Goal: Communication & Community: Share content

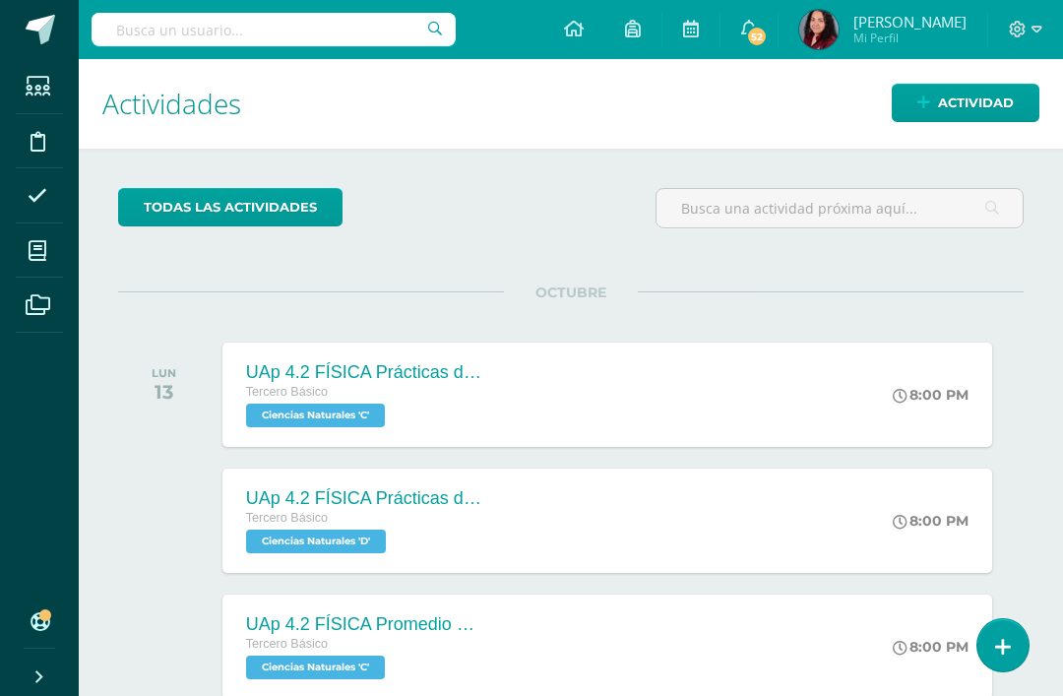
click at [1003, 96] on span "Actividad" at bounding box center [976, 103] width 76 height 36
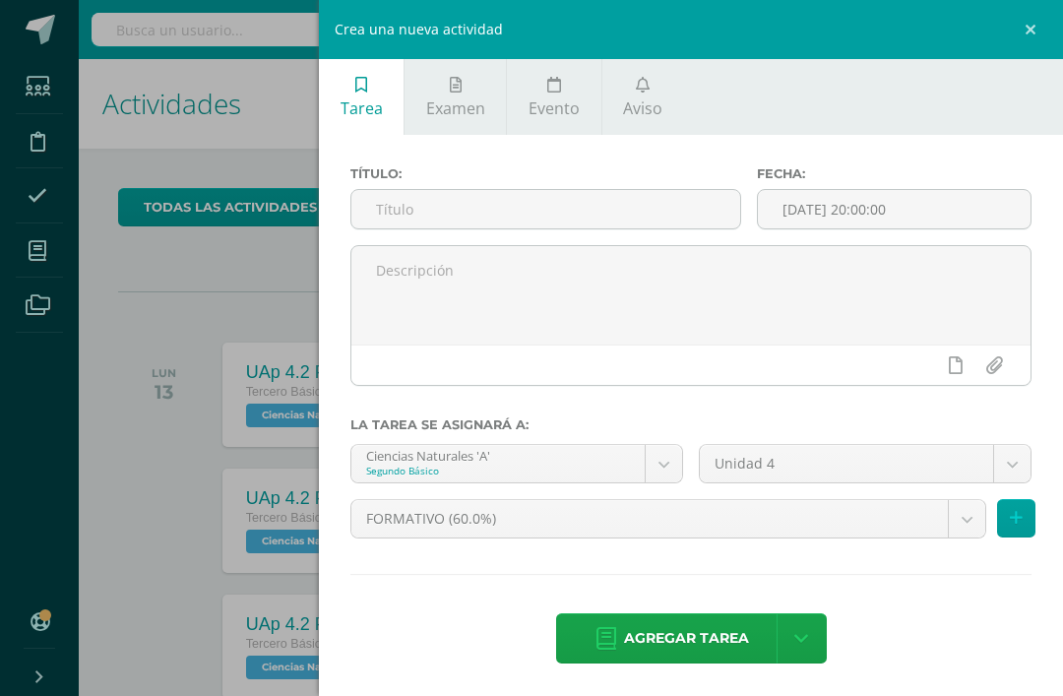
click at [656, 97] on link "Aviso" at bounding box center [644, 97] width 82 height 76
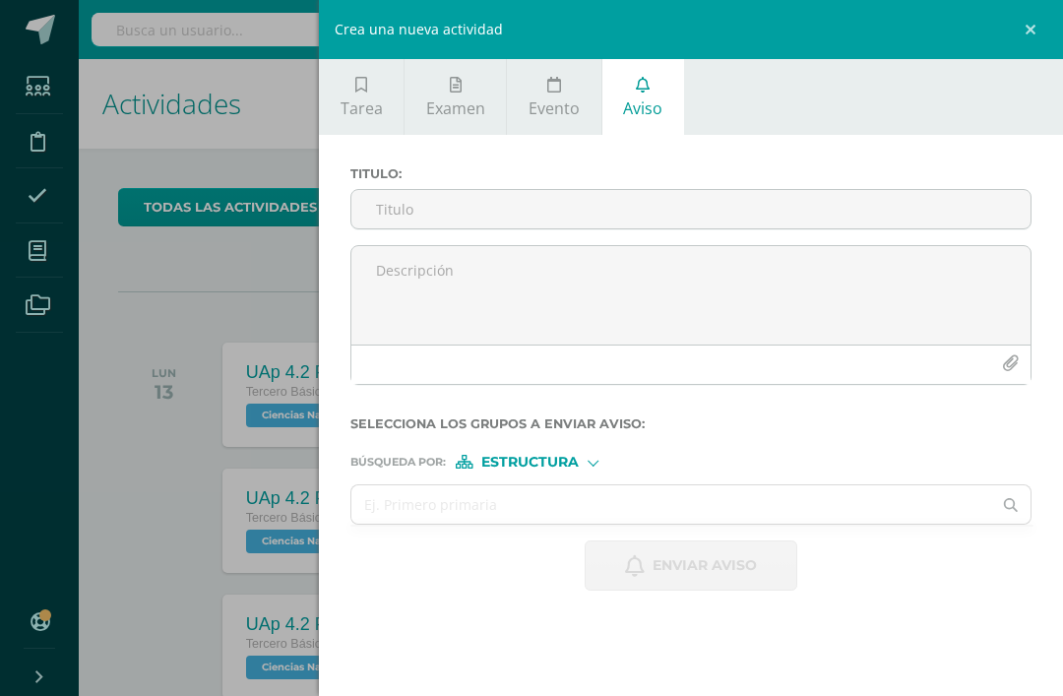
scroll to position [0, 8]
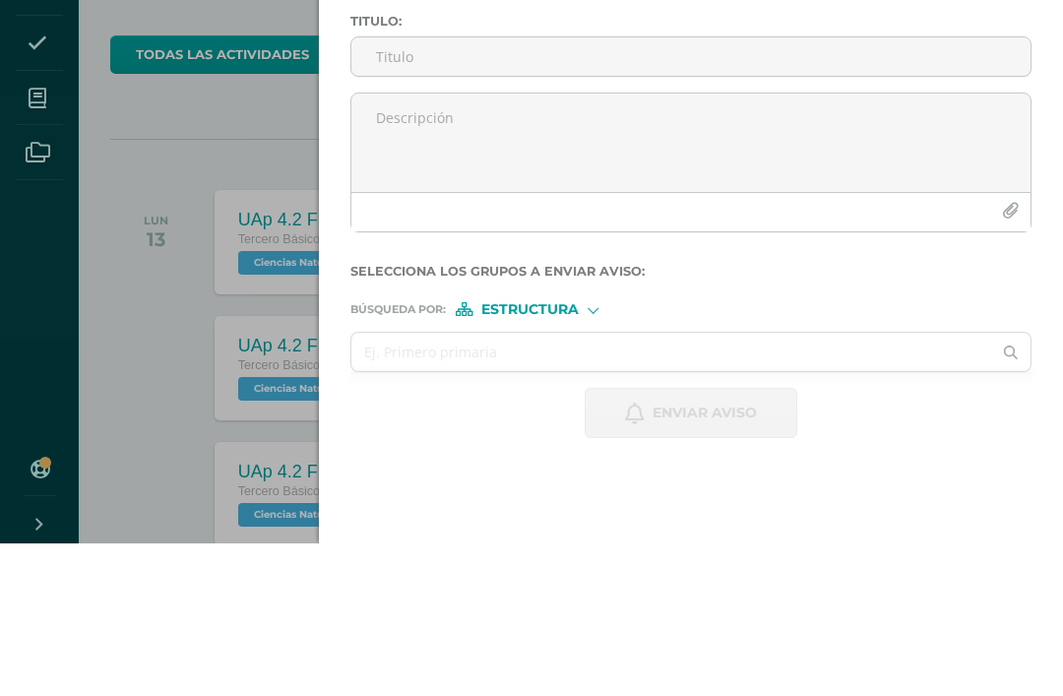
paste textarea "Buenos días padres de familia de 2D. El día de [DATE] [DATE] 14 se estará lleva…"
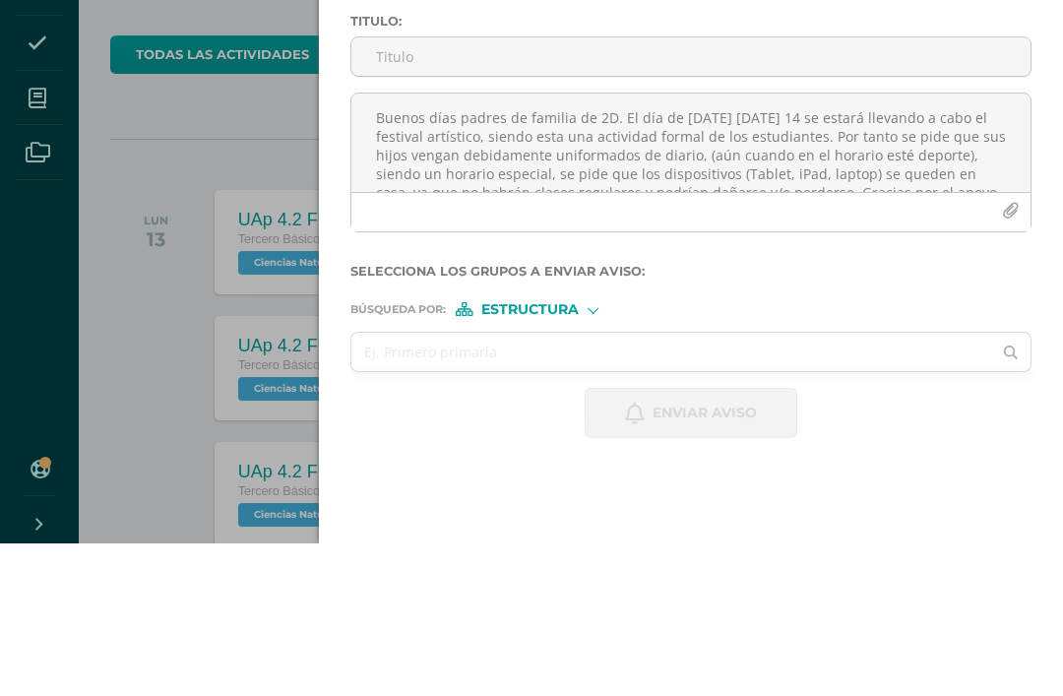
scroll to position [0, 0]
click at [458, 246] on textarea "Buenos días padres de familia de 2D. El día de [DATE] [DATE] 14 se estará lleva…" at bounding box center [690, 295] width 679 height 98
click at [632, 246] on textarea "Buenas noches padres de familia de 2D. El día de [DATE] [DATE] 14 se estará lle…" at bounding box center [690, 295] width 679 height 98
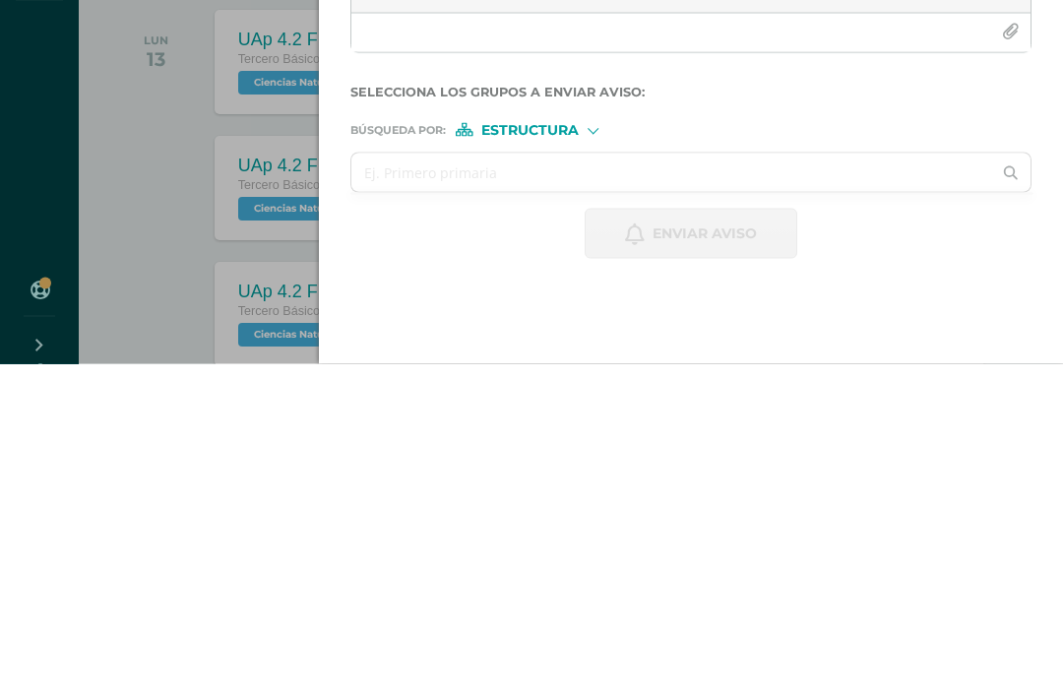
scroll to position [39, 8]
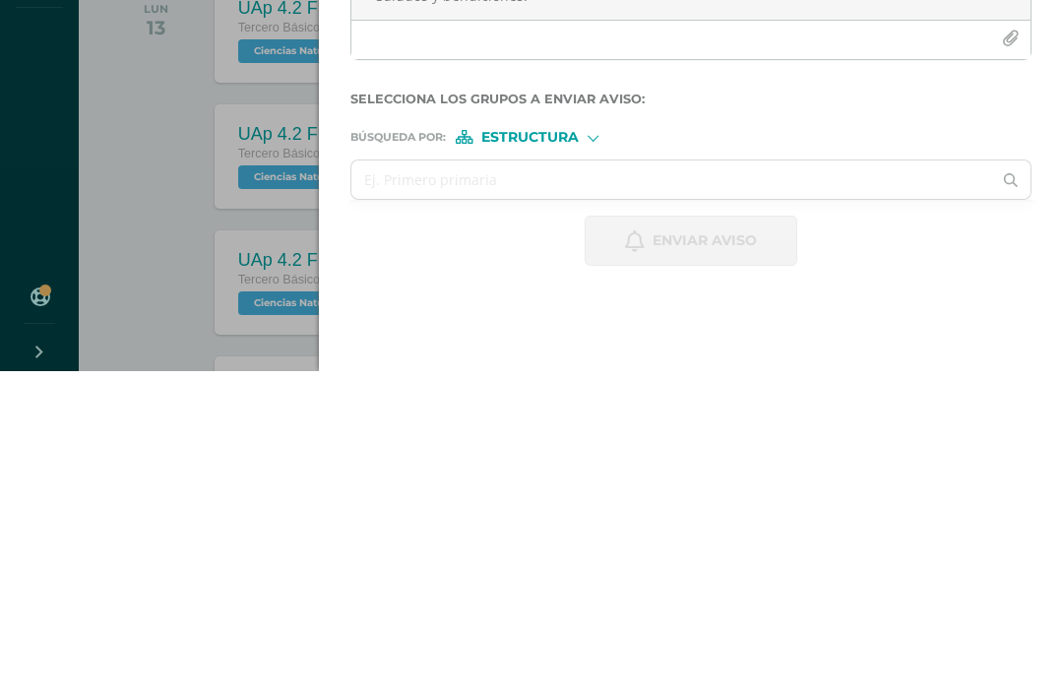
type textarea "Buenas noches padres de familia de 2C. El día de [DATE] [DATE] 14 se estará lle…"
click at [465, 485] on input "text" at bounding box center [671, 504] width 640 height 38
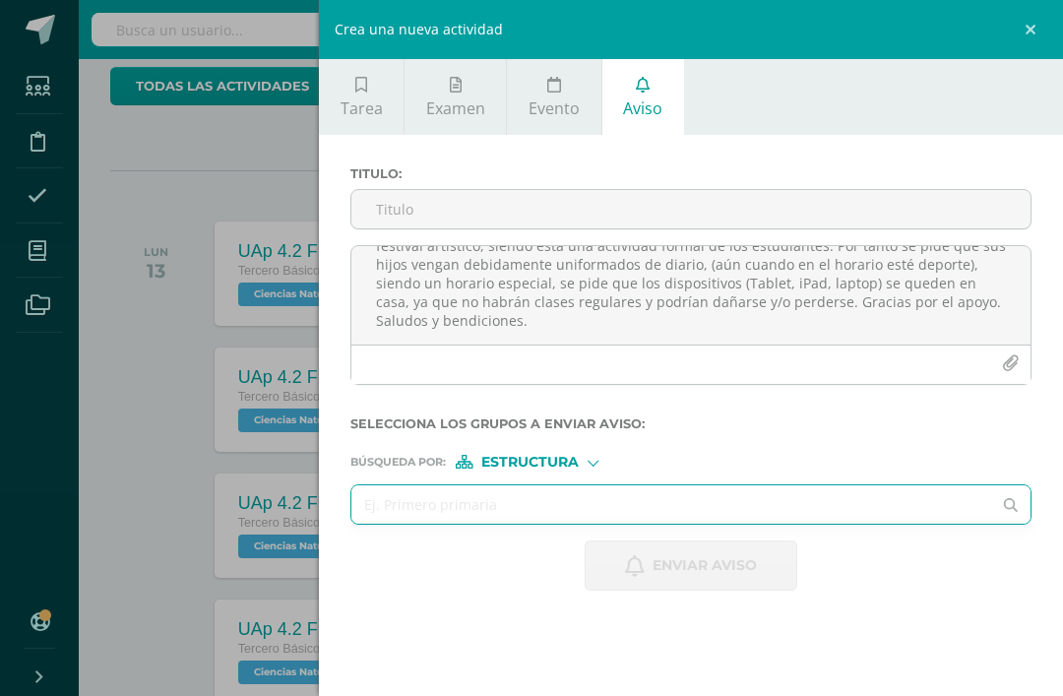
scroll to position [117, 8]
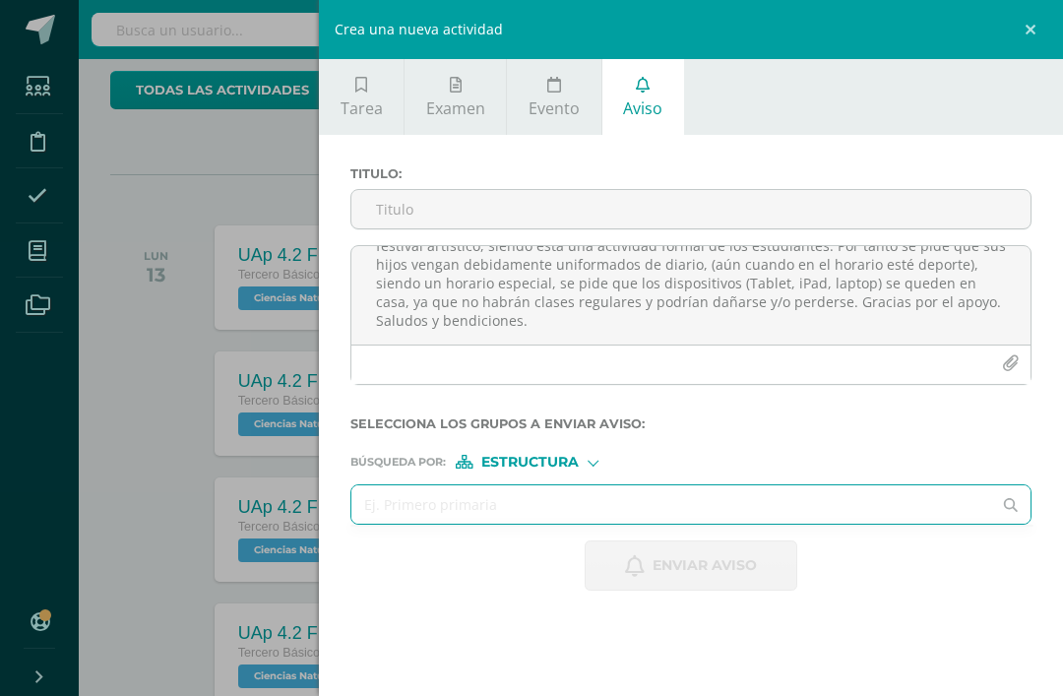
click at [450, 194] on input "Titulo :" at bounding box center [690, 209] width 679 height 38
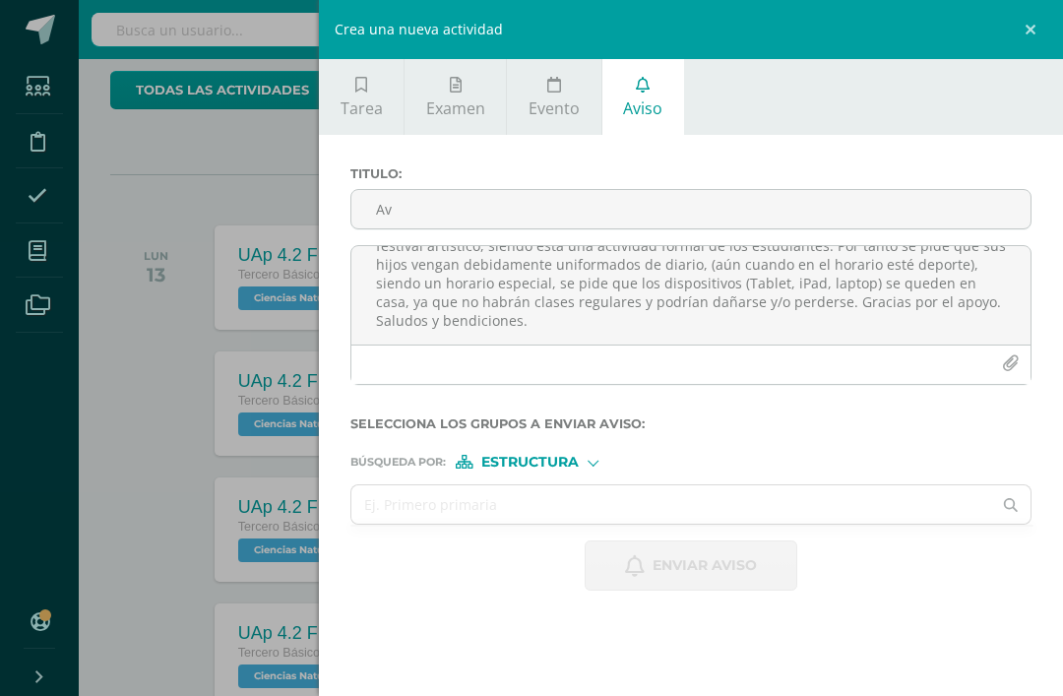
type input "A"
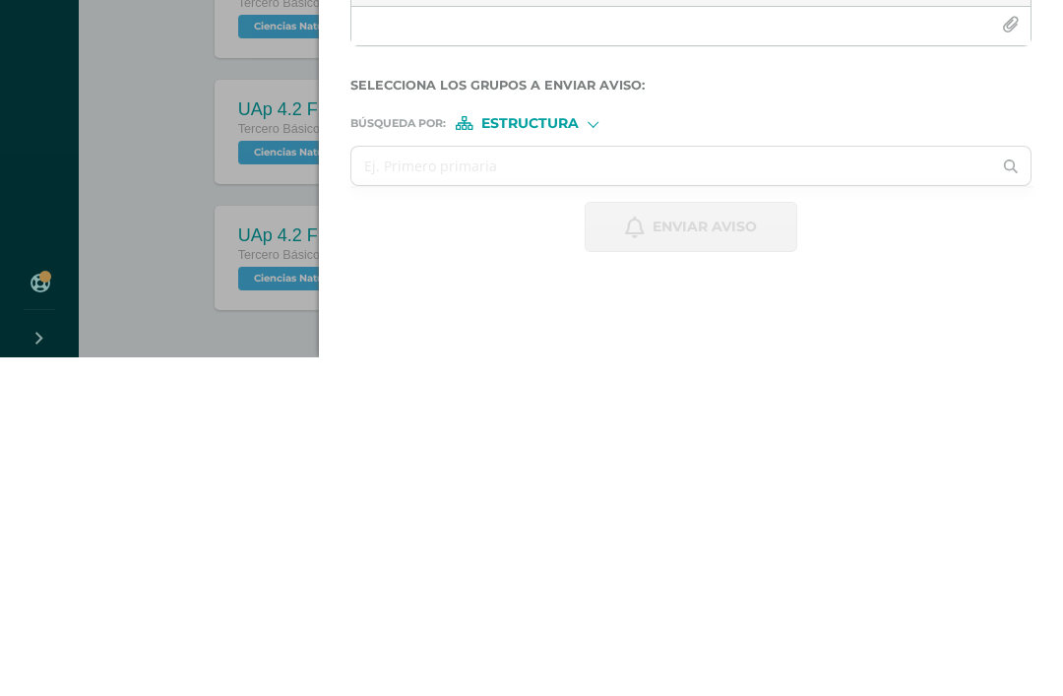
scroll to position [179, 8]
type input "Instrucciones para festival artístico"
click at [463, 485] on input "text" at bounding box center [671, 504] width 640 height 38
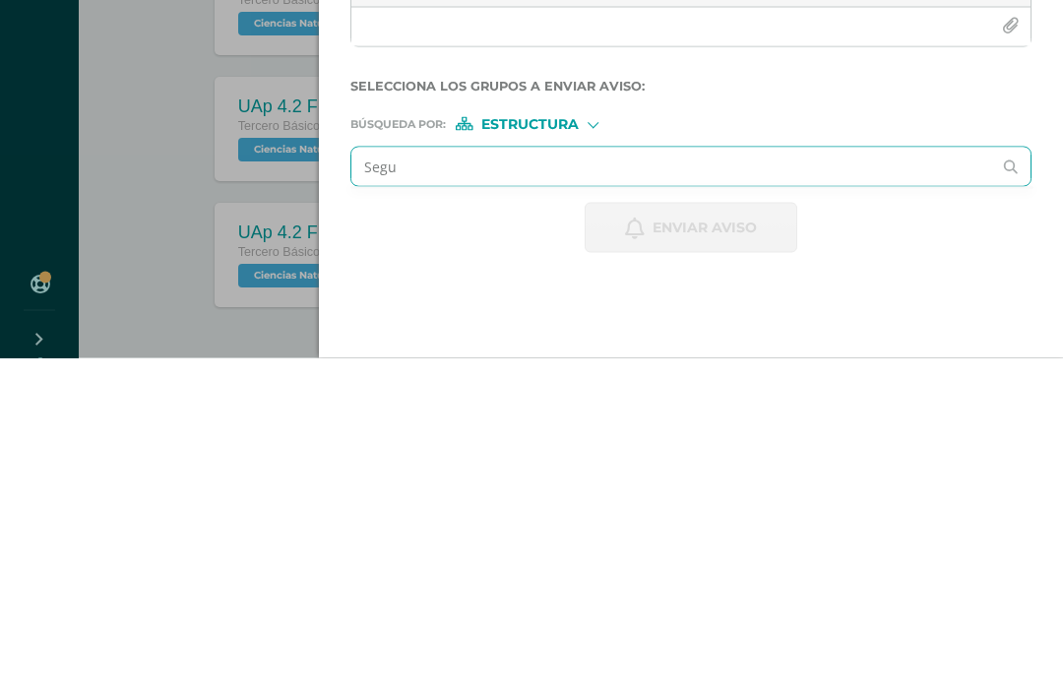
type input "Segun"
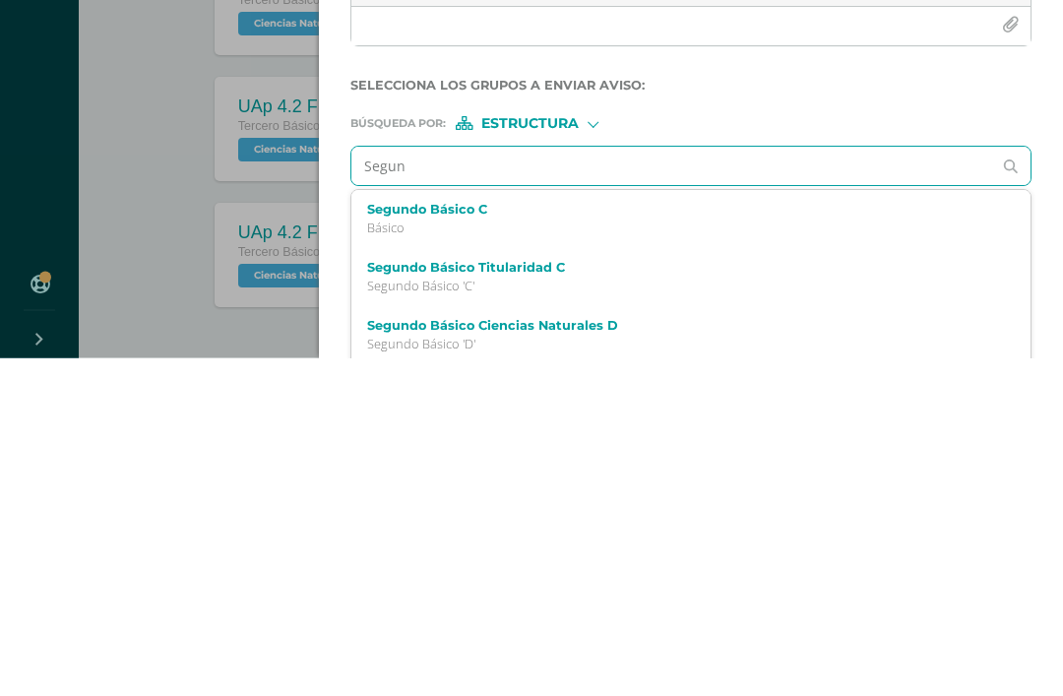
click at [516, 541] on label "Segundo Básico C" at bounding box center [676, 548] width 619 height 15
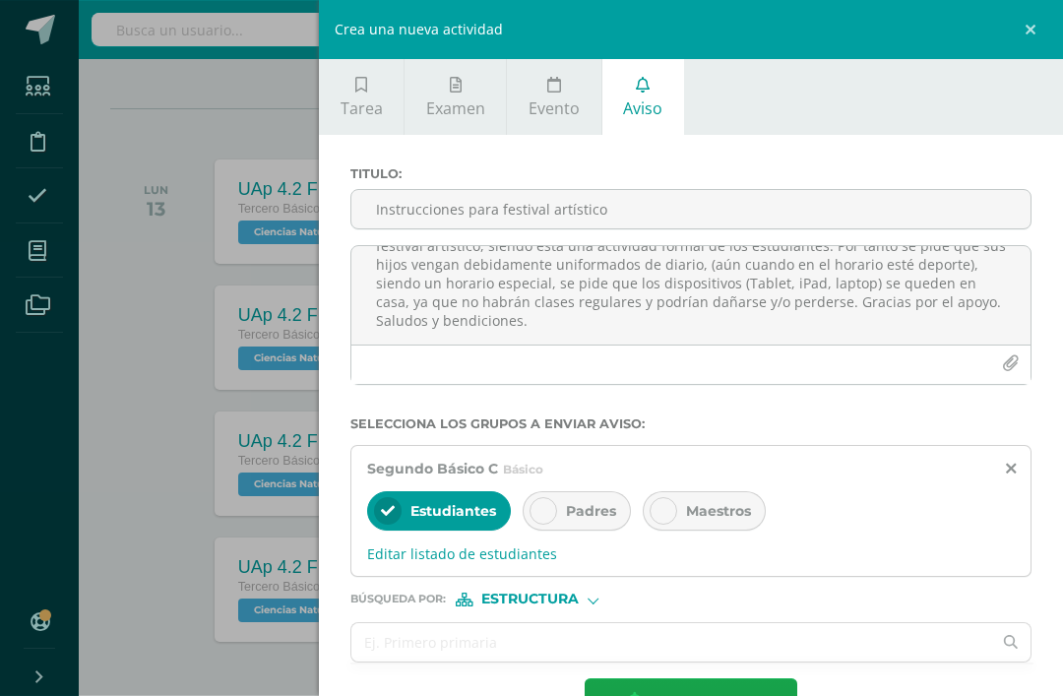
click at [560, 519] on div "Padres" at bounding box center [577, 510] width 108 height 39
click at [706, 695] on span "Enviar aviso" at bounding box center [705, 703] width 104 height 48
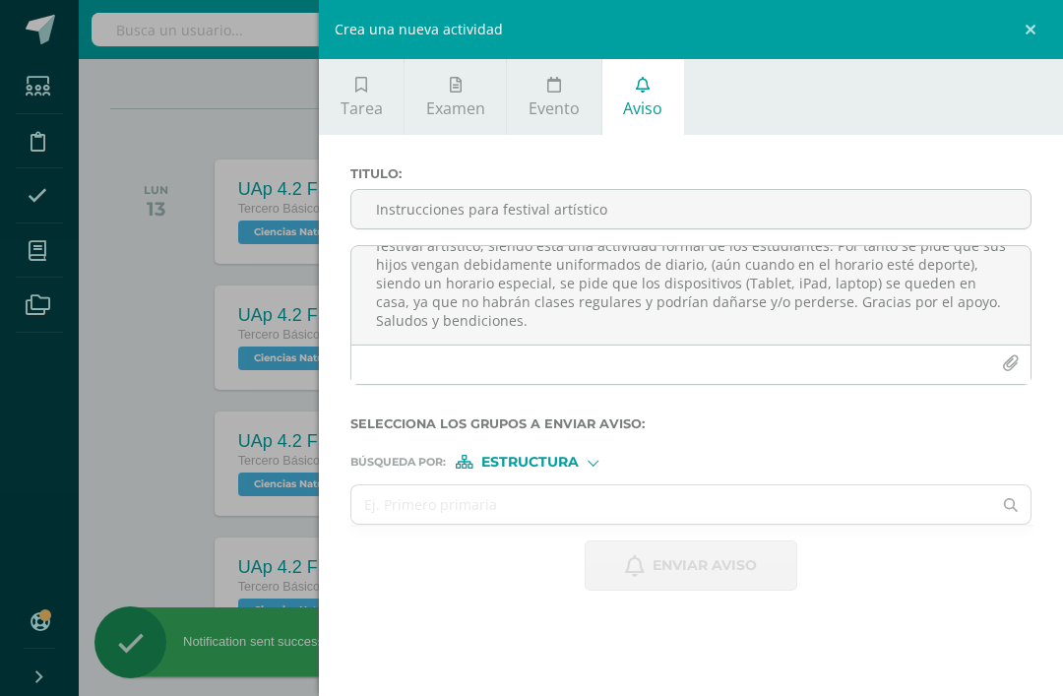
scroll to position [0, 0]
